Goal: Navigation & Orientation: Find specific page/section

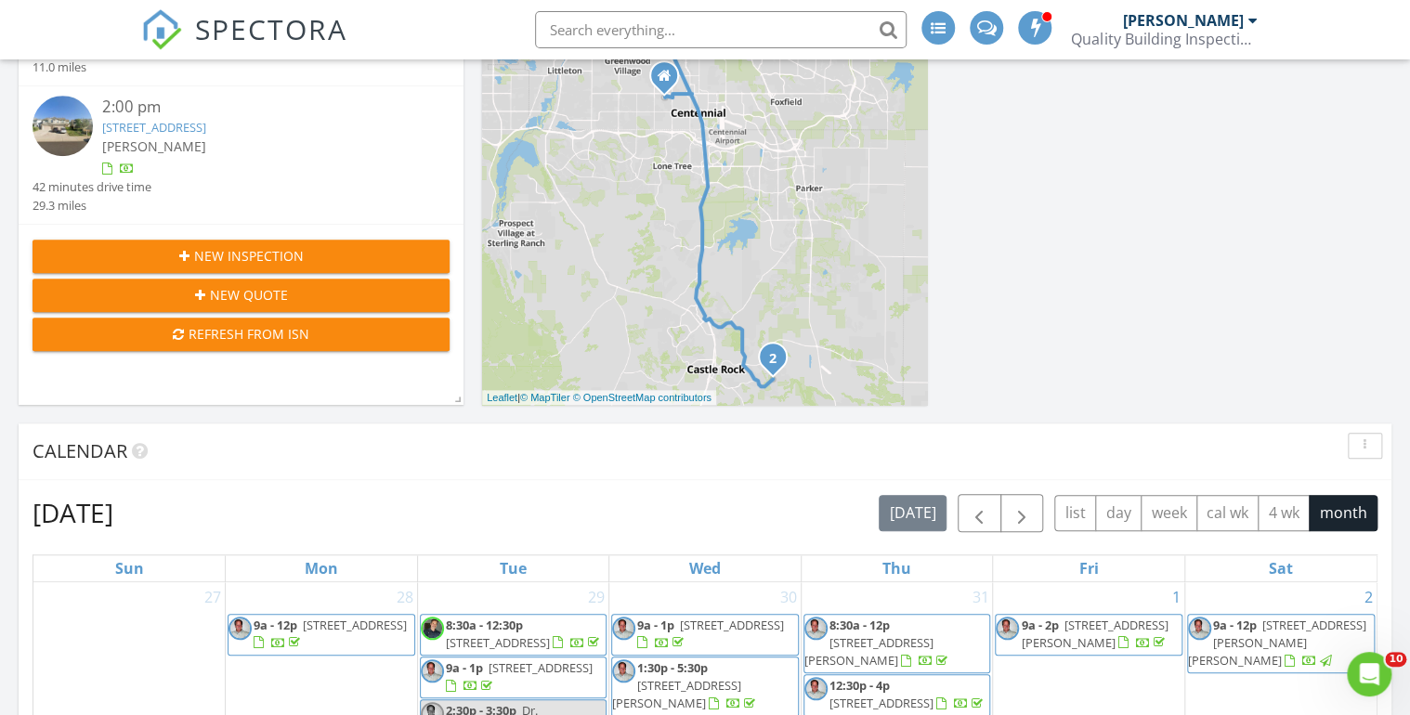
scroll to position [1807, 1433]
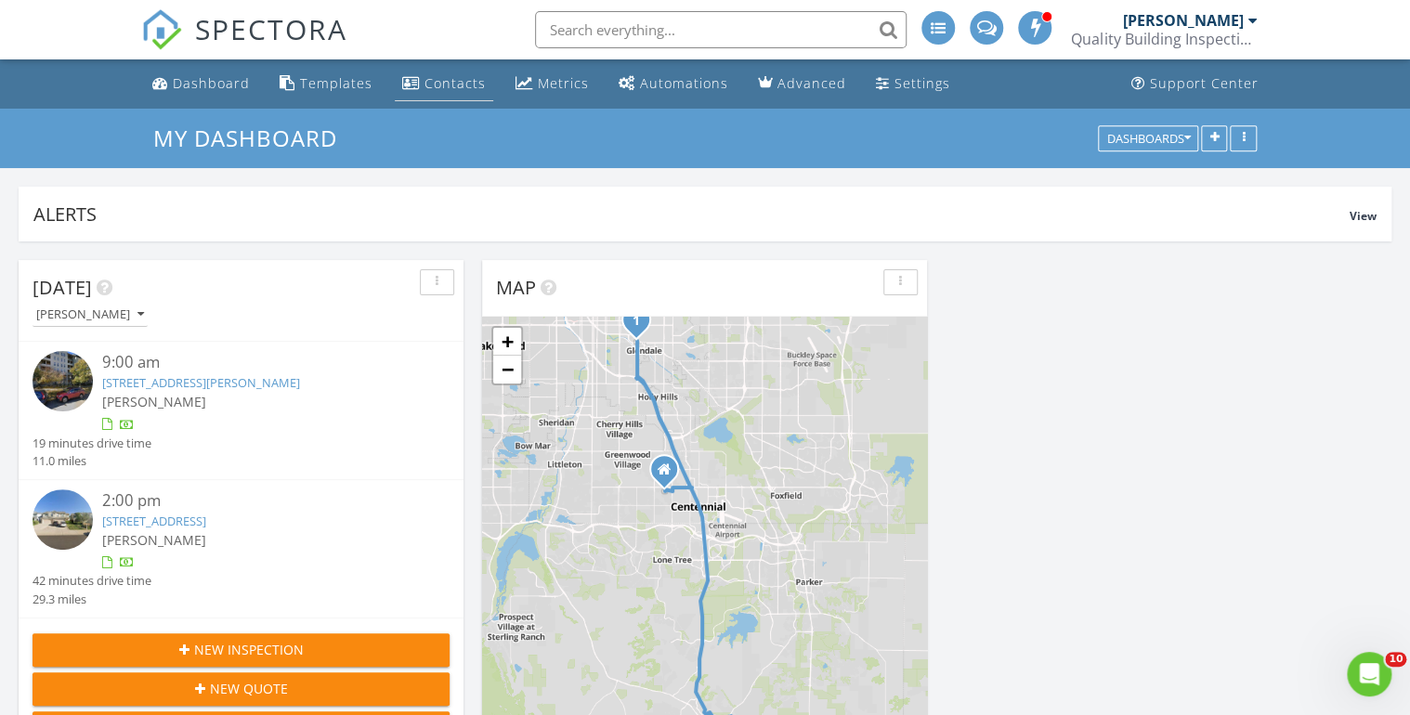
click at [440, 82] on div "Contacts" at bounding box center [455, 83] width 61 height 18
